Goal: Check status: Check status

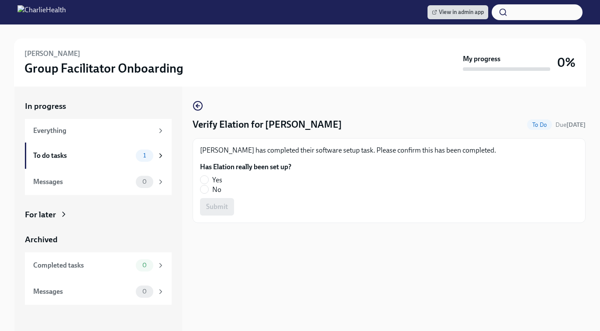
click at [198, 183] on div "[PERSON_NAME] has completed their software setup task. Please confirm this has …" at bounding box center [389, 180] width 393 height 85
click at [204, 180] on input "Yes" at bounding box center [204, 180] width 8 height 8
radio input "true"
click at [228, 205] on button "Submit" at bounding box center [217, 206] width 34 height 17
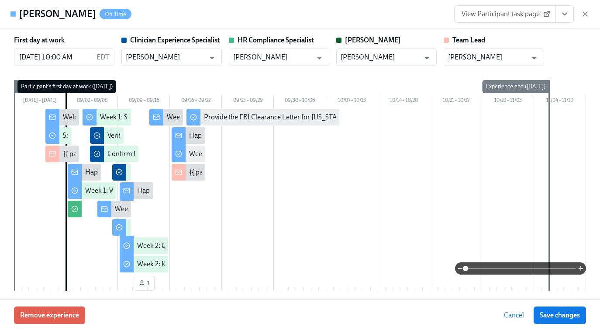
scroll to position [0, 5079]
click at [587, 10] on icon "button" at bounding box center [585, 14] width 9 height 9
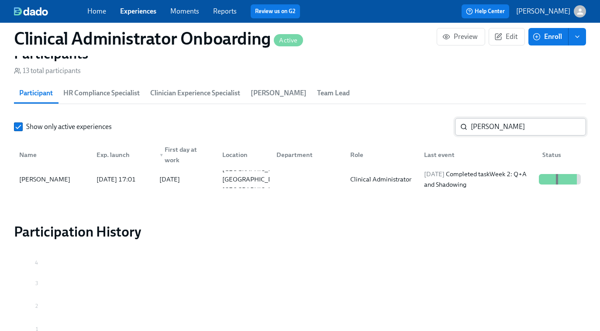
click at [509, 127] on input "[PERSON_NAME]" at bounding box center [528, 126] width 115 height 17
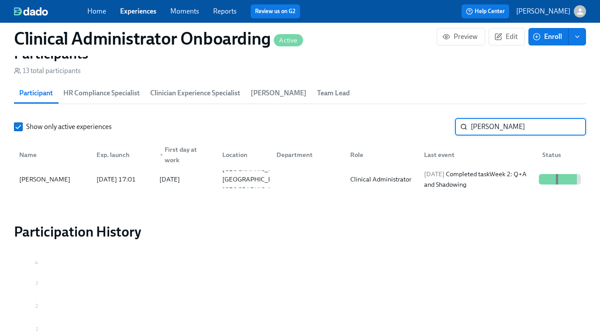
click at [509, 127] on input "[PERSON_NAME]" at bounding box center [528, 126] width 115 height 17
type input "[PERSON_NAME]"
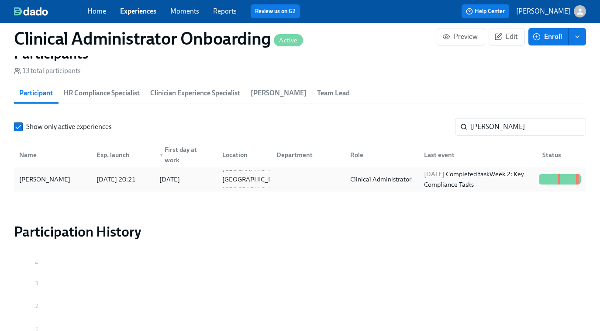
click at [431, 180] on div "[DATE] Completed task Week 2: Key Compliance Tasks" at bounding box center [478, 179] width 115 height 21
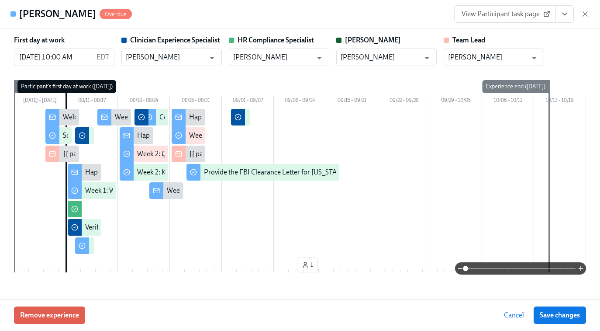
click at [508, 16] on span "View Participant task page" at bounding box center [505, 14] width 87 height 9
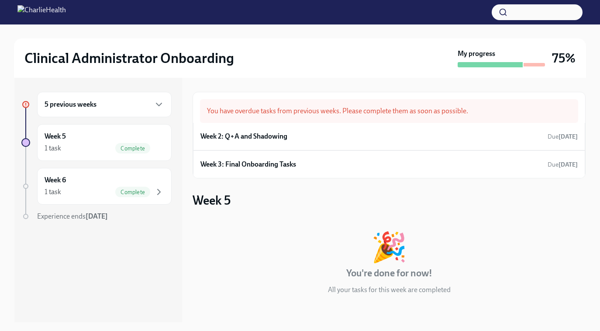
click at [135, 107] on div "5 previous weeks" at bounding box center [105, 104] width 120 height 10
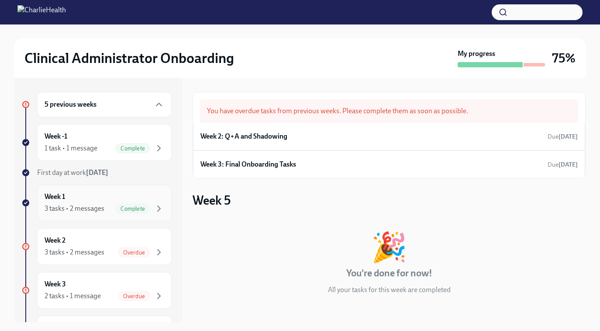
click at [98, 207] on div "3 tasks • 2 messages" at bounding box center [75, 209] width 60 height 10
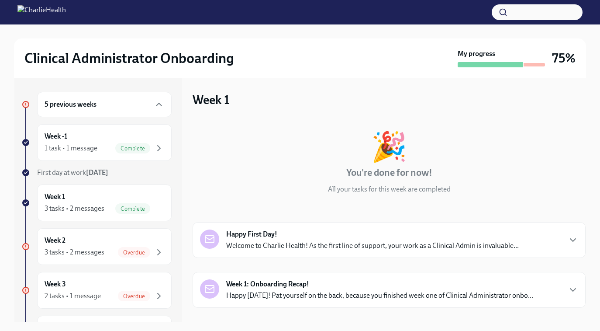
scroll to position [120, 0]
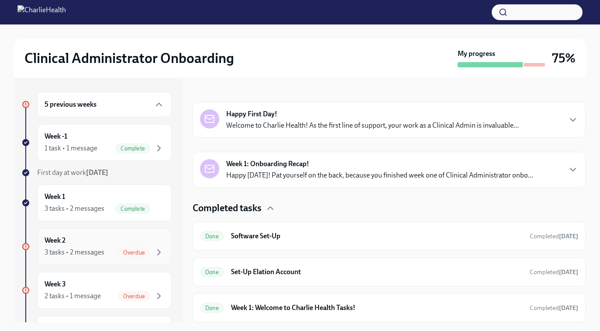
click at [89, 247] on div "3 tasks • 2 messages Overdue" at bounding box center [105, 252] width 120 height 10
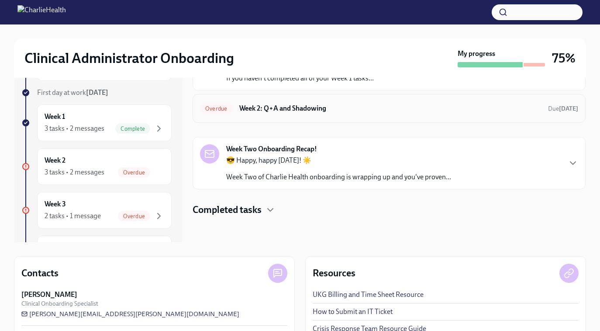
scroll to position [128, 0]
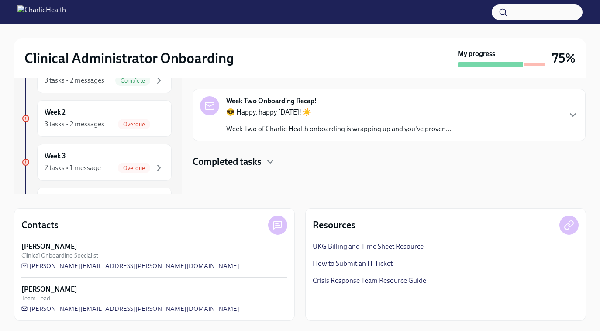
click at [226, 157] on h4 "Completed tasks" at bounding box center [227, 161] width 69 height 13
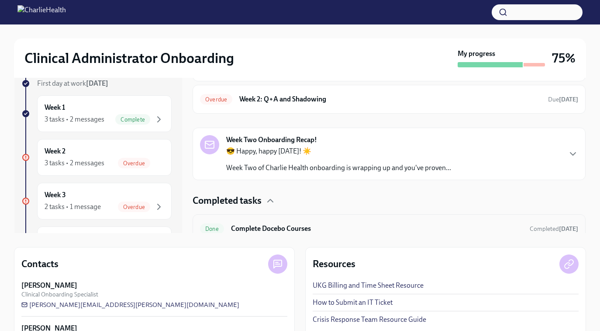
scroll to position [0, 0]
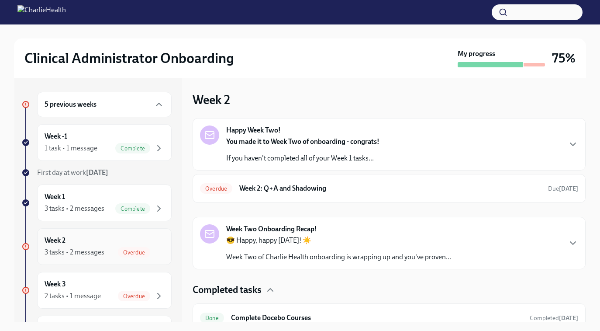
click at [76, 249] on div "3 tasks • 2 messages" at bounding box center [75, 252] width 60 height 10
click at [302, 190] on h6 "Week 2: Q+A and Shadowing" at bounding box center [390, 188] width 302 height 10
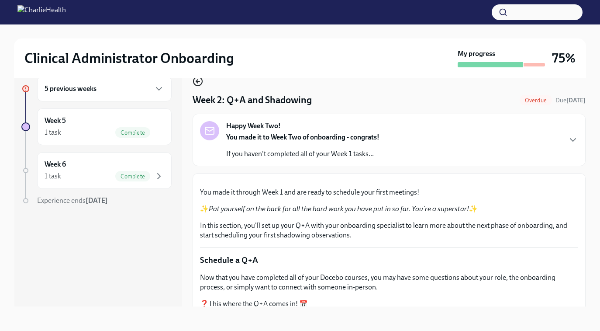
click at [194, 81] on icon "button" at bounding box center [198, 81] width 10 height 10
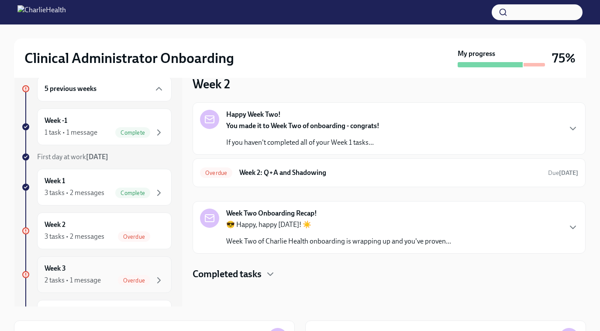
click at [80, 276] on div "2 tasks • 1 message" at bounding box center [73, 280] width 56 height 10
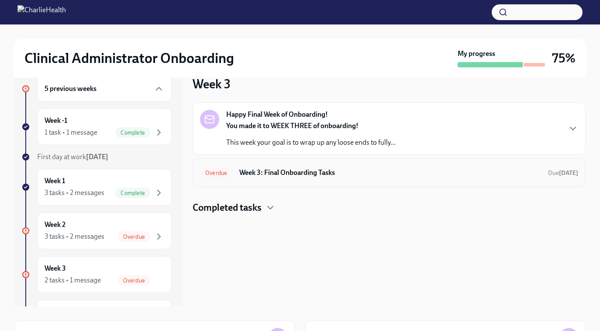
click at [296, 177] on div "Overdue Week 3: Final Onboarding Tasks Due 13 days ago" at bounding box center [389, 173] width 378 height 14
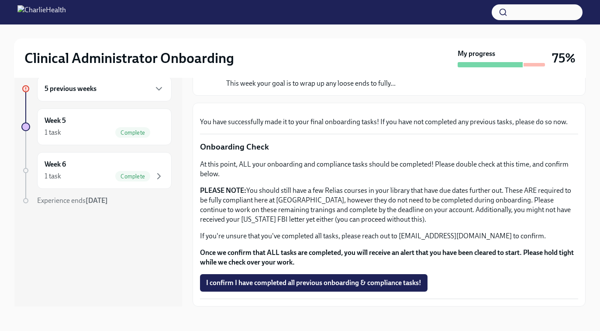
scroll to position [259, 0]
